Goal: Information Seeking & Learning: Learn about a topic

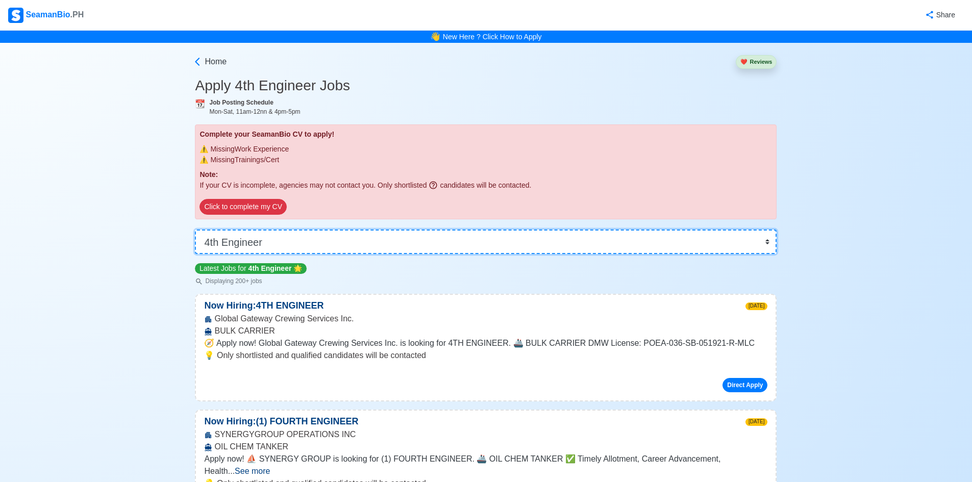
click at [325, 239] on select "👉 Select Rank or Position Master Chief Officer 2nd Officer 3rd Officer Junior O…" at bounding box center [486, 242] width 582 height 24
select select "3rd Assistant Engineer"
click at [199, 230] on select "👉 Select Rank or Position Master Chief Officer 2nd Officer 3rd Officer Junior O…" at bounding box center [486, 242] width 582 height 24
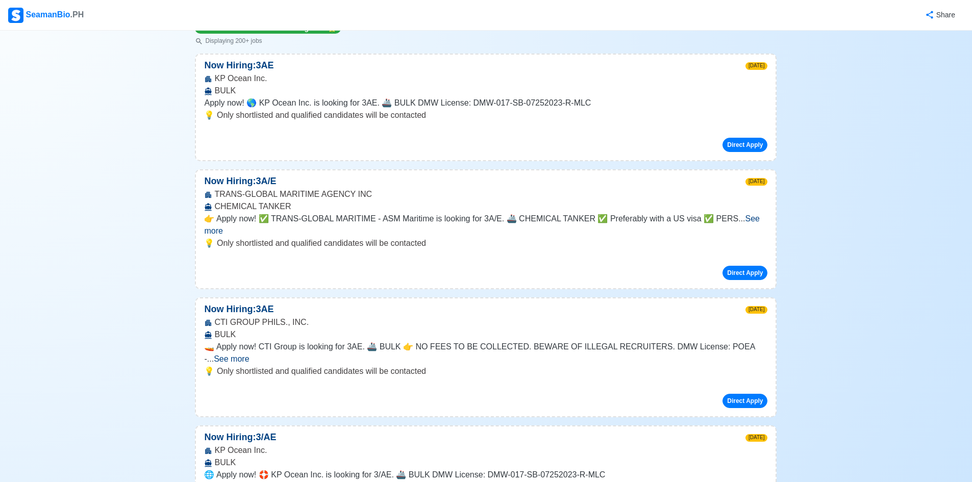
scroll to position [255, 0]
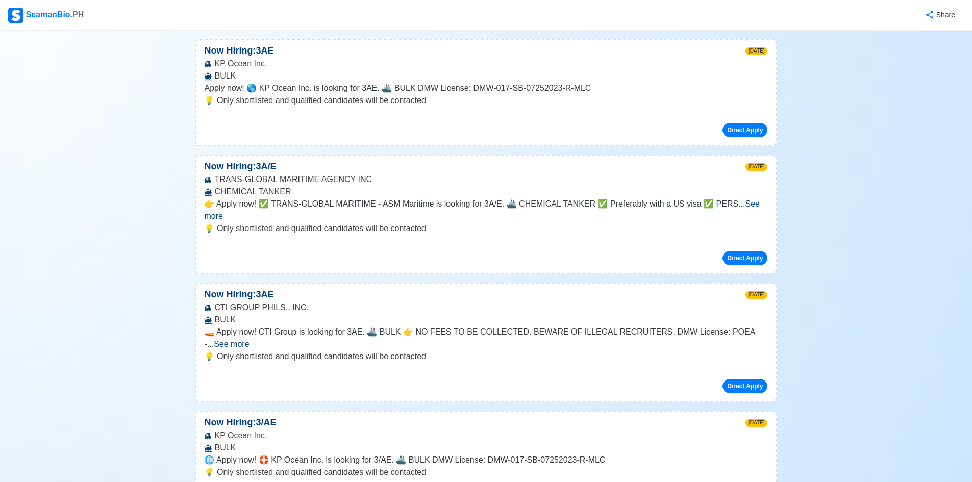
click at [755, 208] on span "See more" at bounding box center [481, 210] width 555 height 21
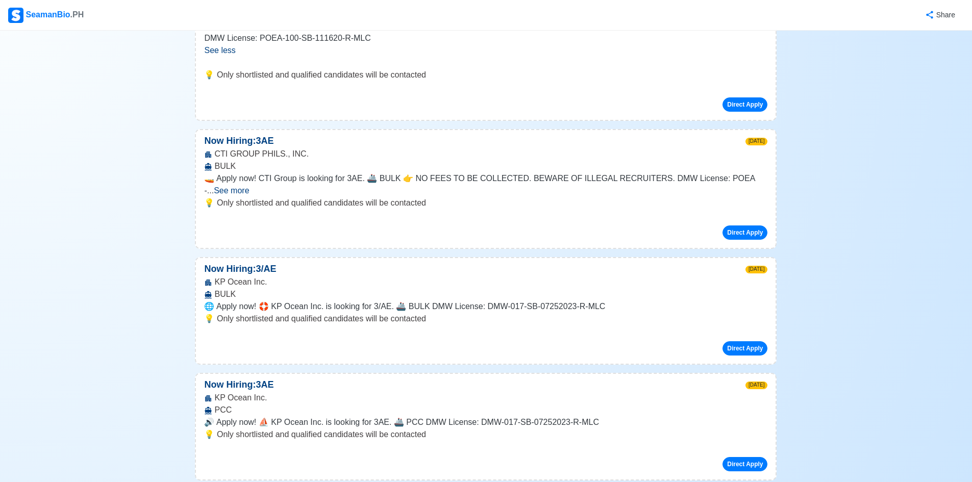
scroll to position [510, 0]
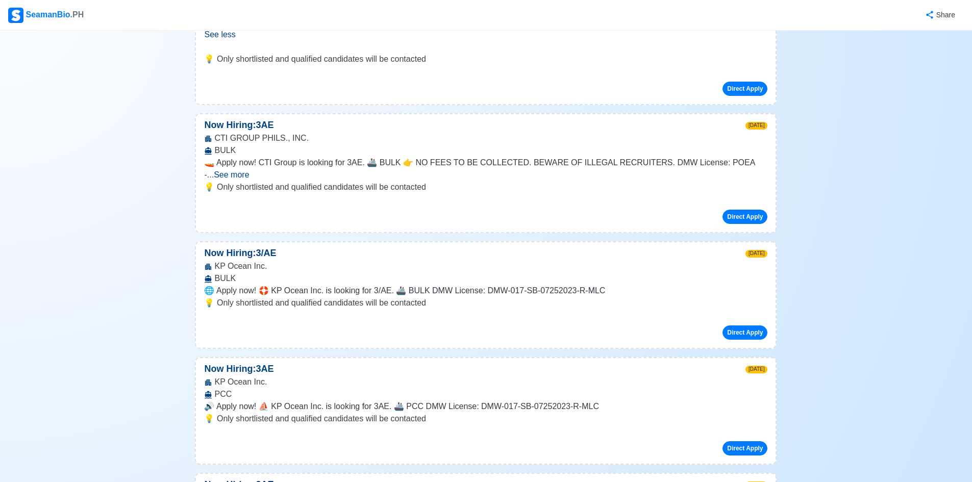
click at [249, 170] on span "See more" at bounding box center [231, 174] width 35 height 9
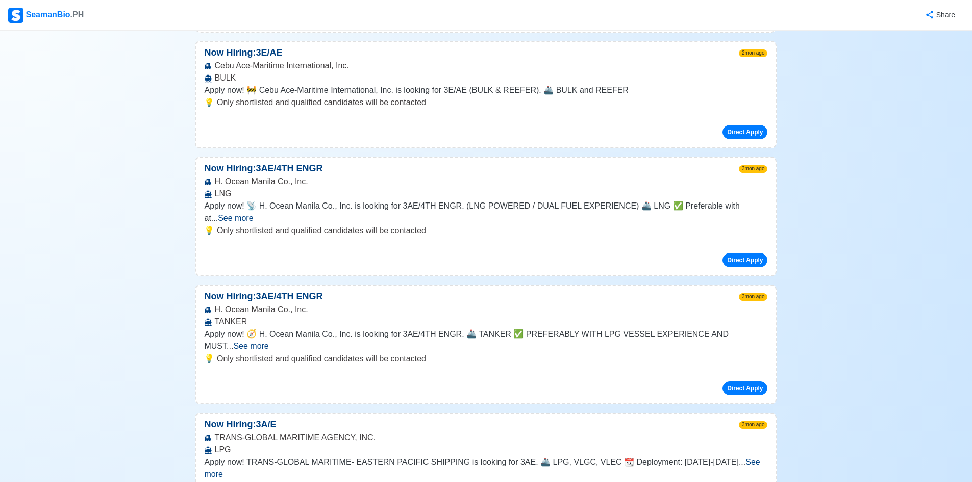
scroll to position [1939, 0]
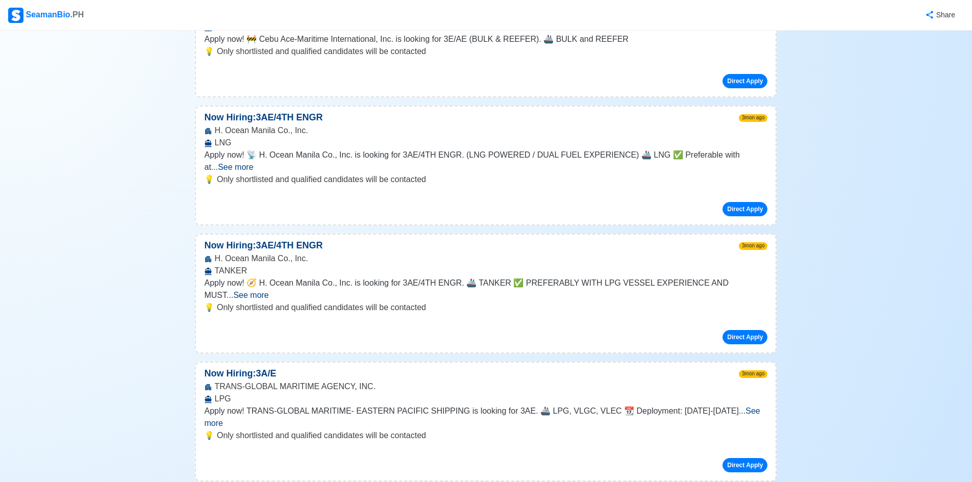
click at [253, 163] on span "See more" at bounding box center [235, 167] width 35 height 9
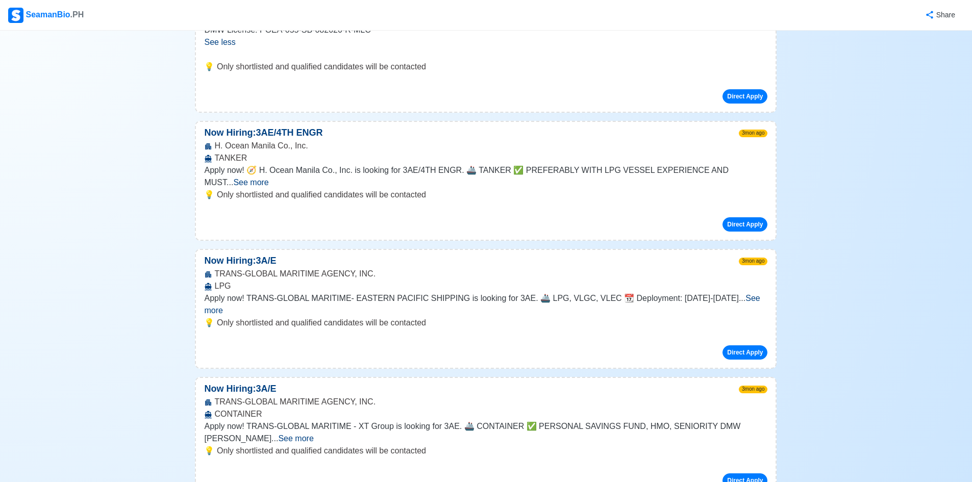
scroll to position [2144, 0]
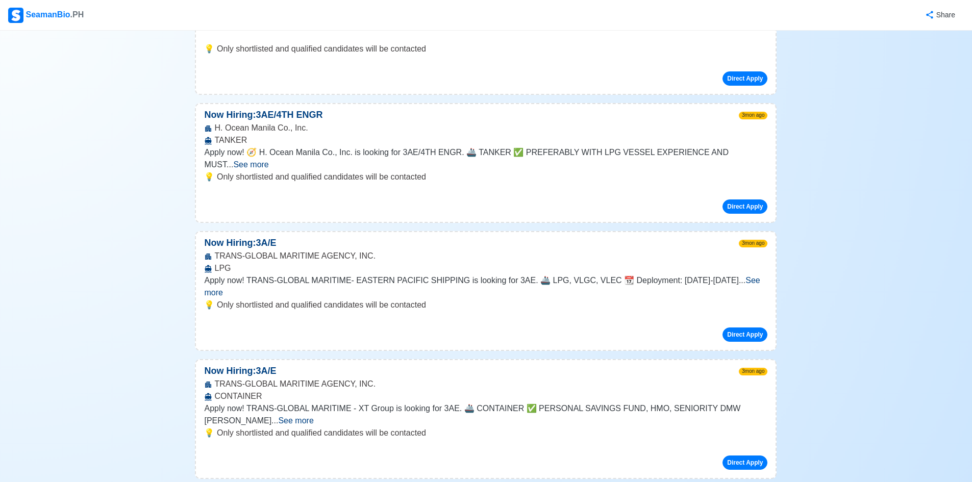
click at [268, 160] on span "See more" at bounding box center [250, 164] width 35 height 9
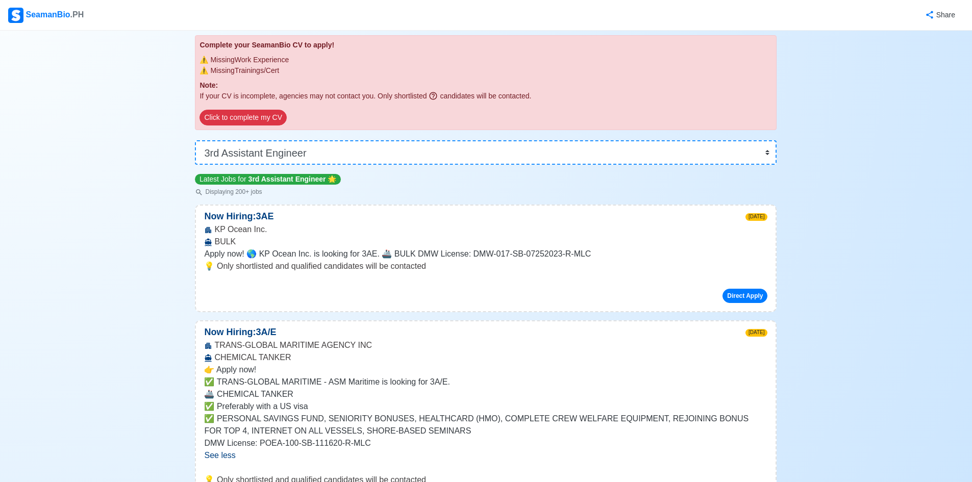
scroll to position [0, 0]
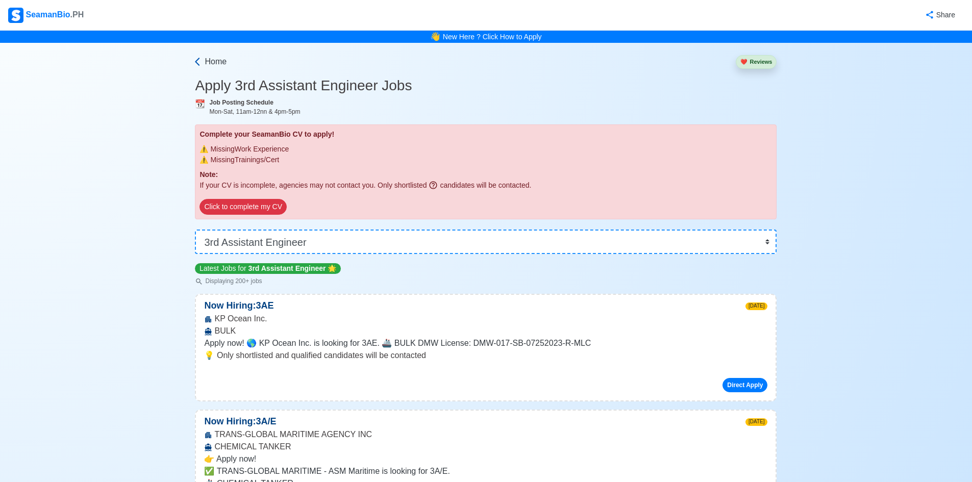
click at [215, 64] on span "Home" at bounding box center [216, 62] width 22 height 12
